Goal: Task Accomplishment & Management: Manage account settings

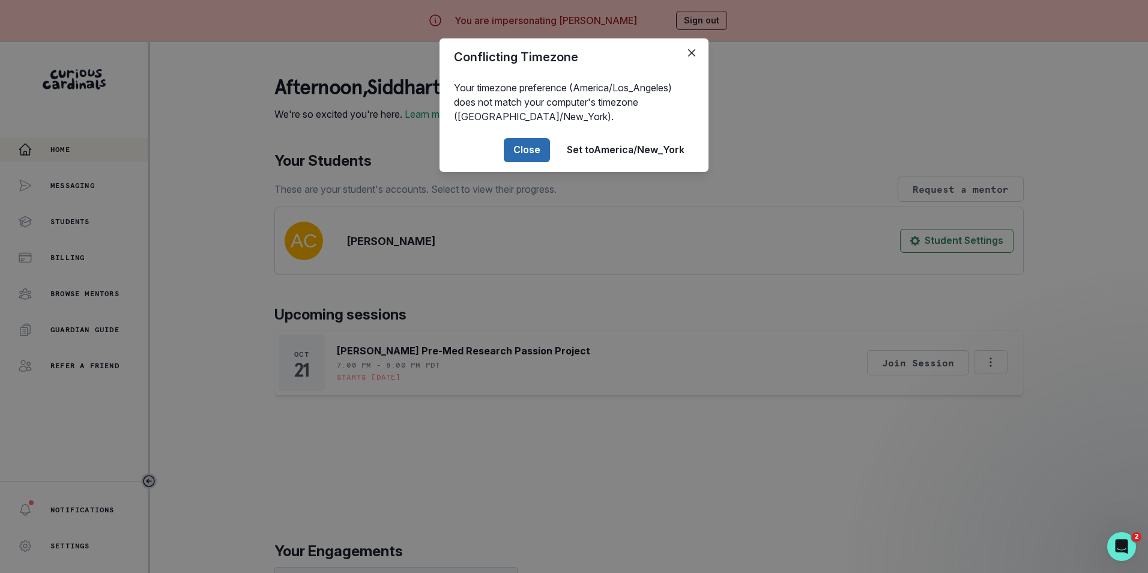
click at [519, 150] on button "Close" at bounding box center [527, 150] width 46 height 24
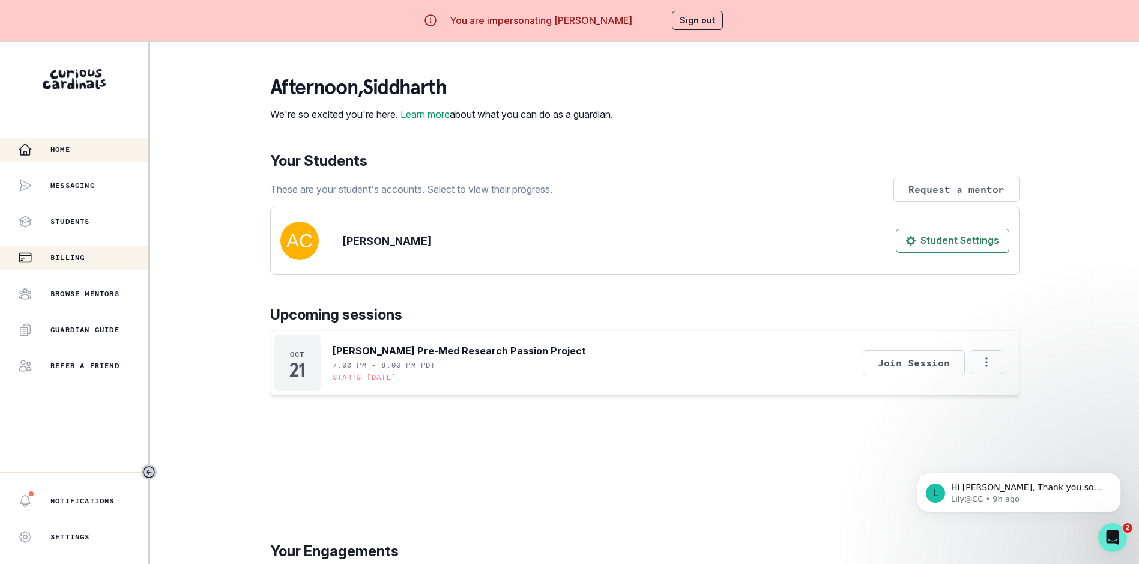
click at [71, 260] on p "Billing" at bounding box center [67, 258] width 34 height 10
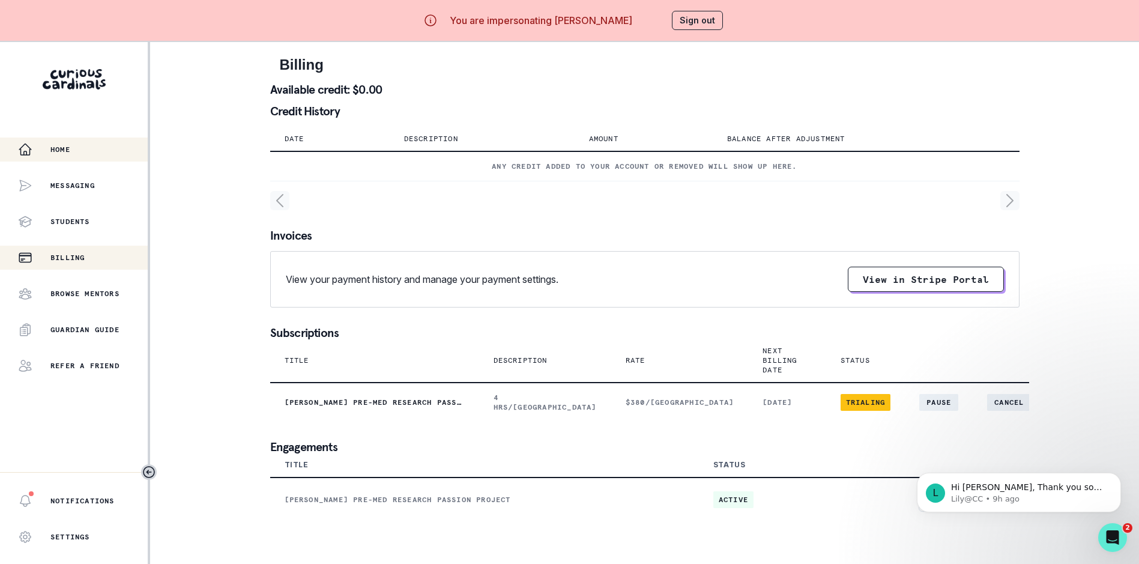
click at [62, 148] on p "Home" at bounding box center [60, 150] width 20 height 10
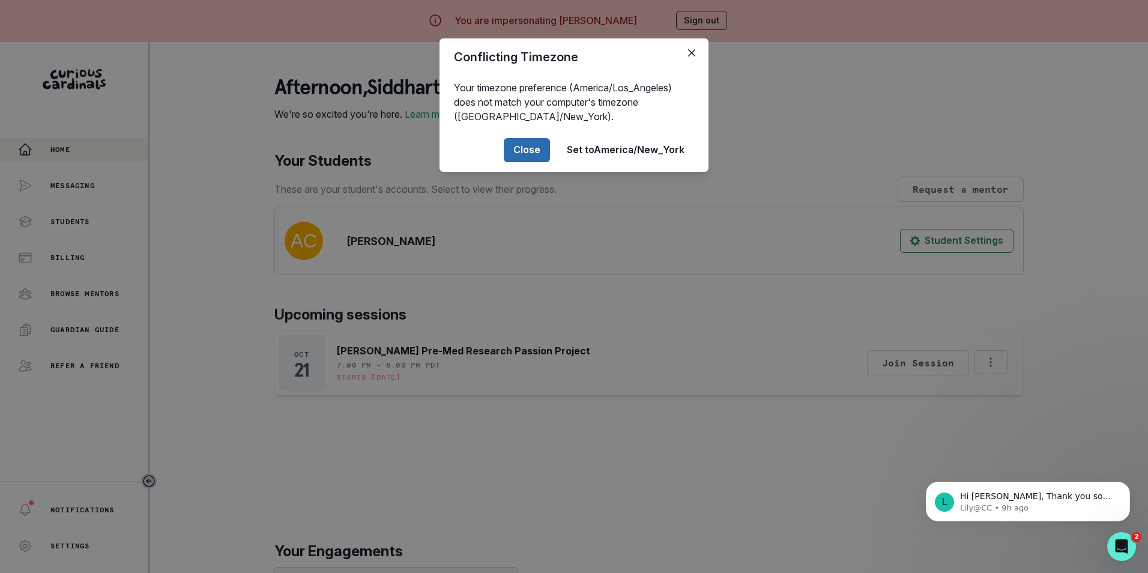
click at [528, 151] on button "Close" at bounding box center [527, 150] width 46 height 24
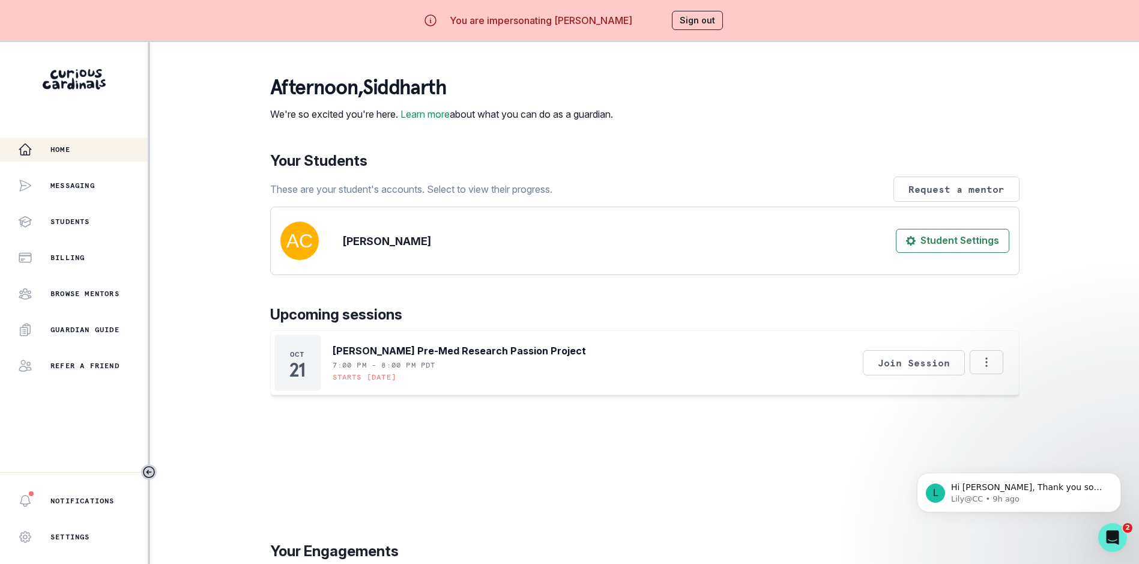
click at [709, 14] on button "Sign out" at bounding box center [697, 20] width 51 height 19
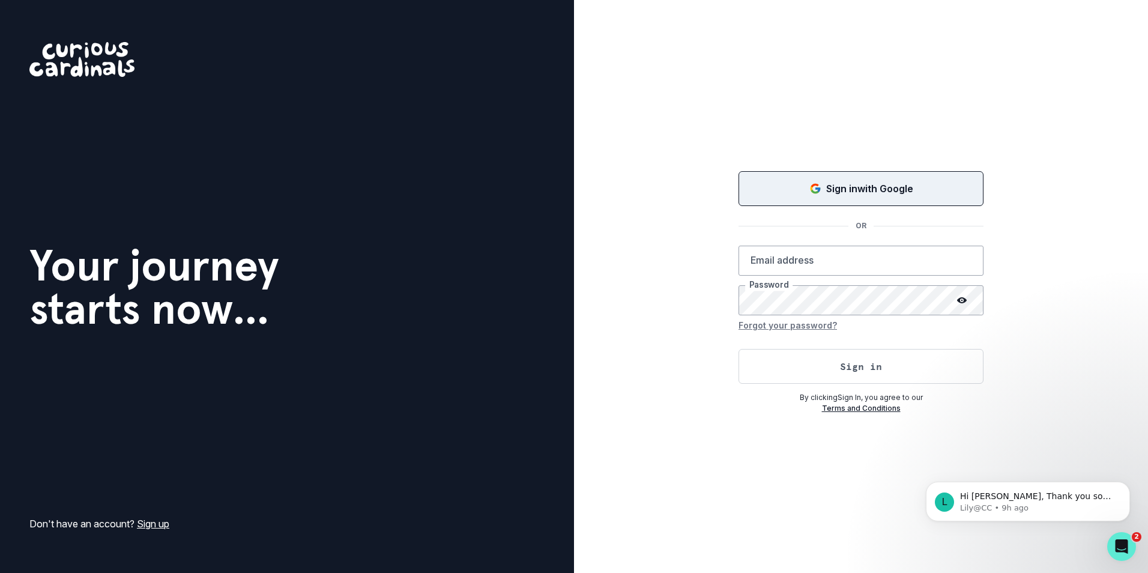
click at [810, 184] on icon "Sign in with Google (GSuite)" at bounding box center [815, 188] width 12 height 12
